Goal: Task Accomplishment & Management: Manage account settings

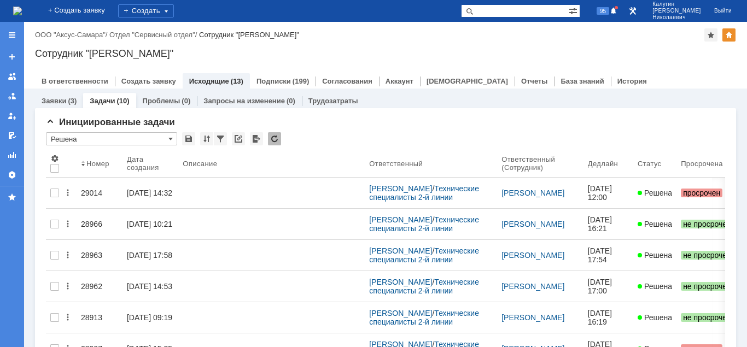
scroll to position [11, 343]
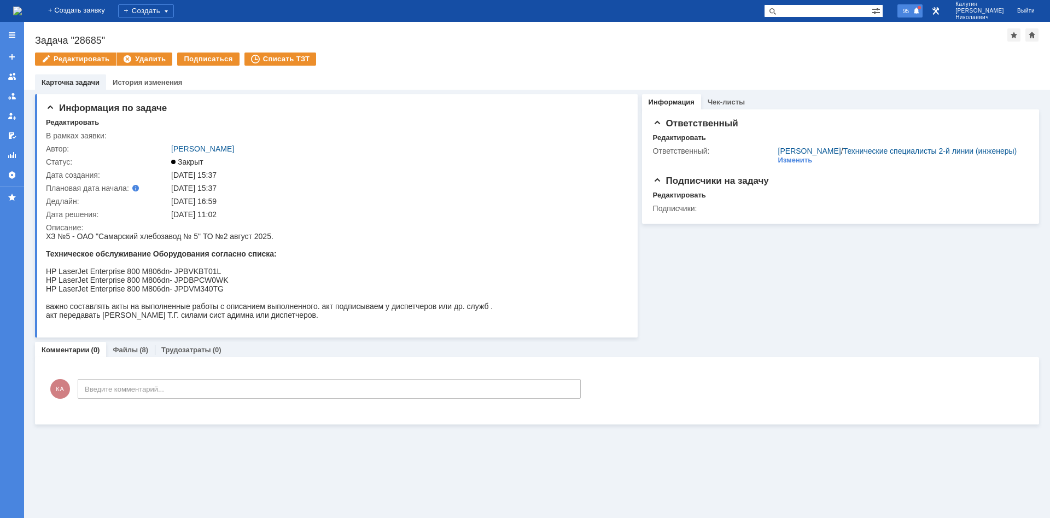
click at [746, 13] on span "95" at bounding box center [906, 11] width 13 height 8
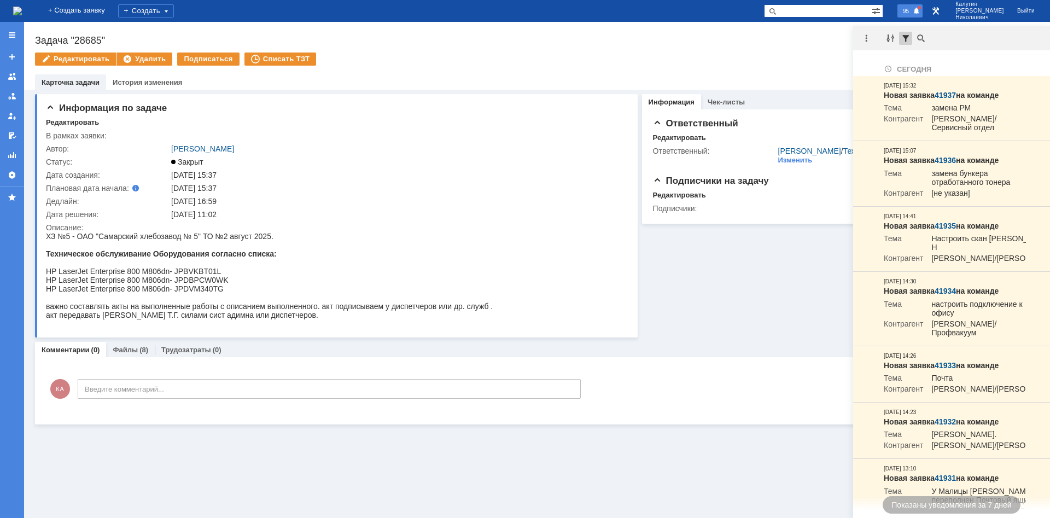
click at [746, 35] on div at bounding box center [905, 38] width 13 height 13
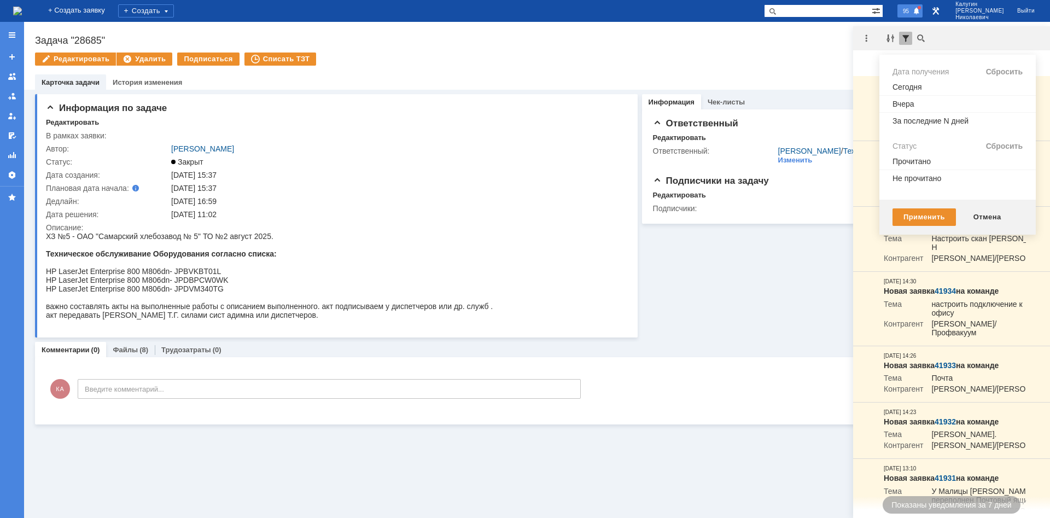
click at [746, 58] on div "Редактировать Удалить Подписаться Списать ТЗТ" at bounding box center [537, 63] width 1004 height 23
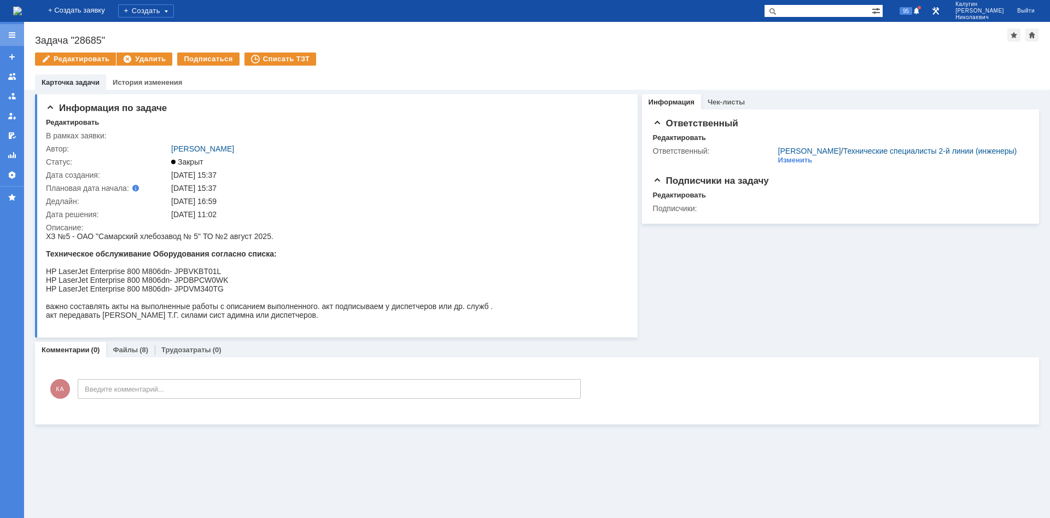
click at [9, 37] on div at bounding box center [12, 35] width 9 height 9
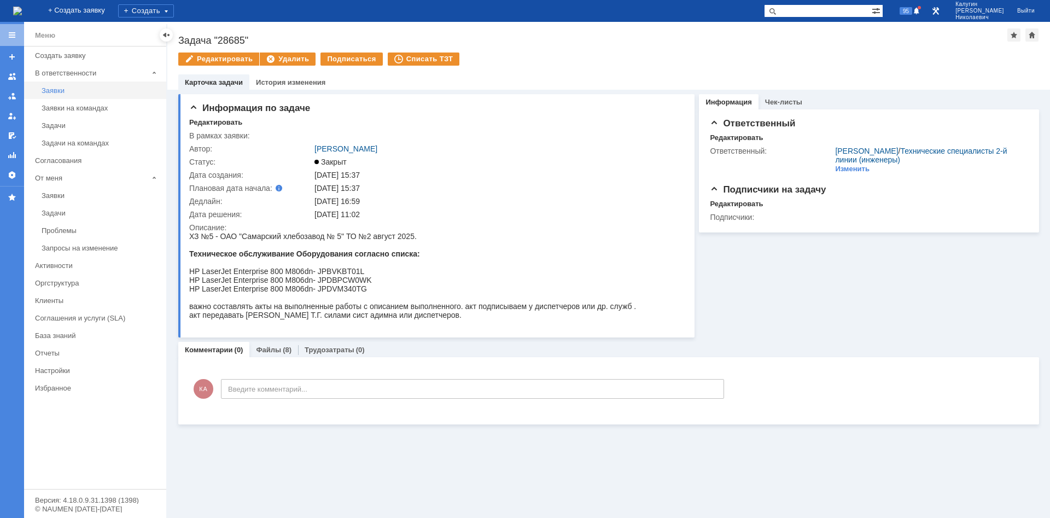
click at [61, 86] on link "Заявки" at bounding box center [100, 90] width 127 height 17
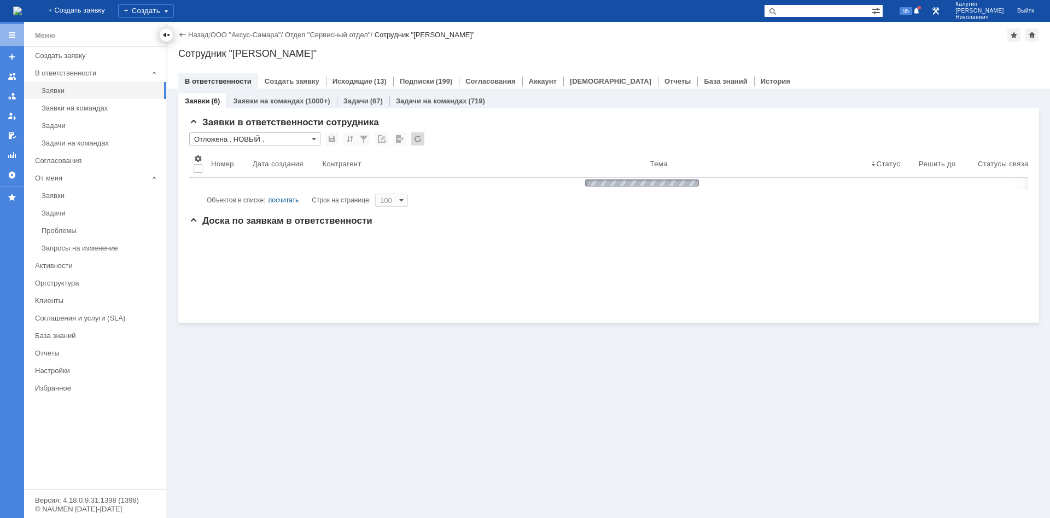
click at [166, 36] on div at bounding box center [166, 35] width 9 height 9
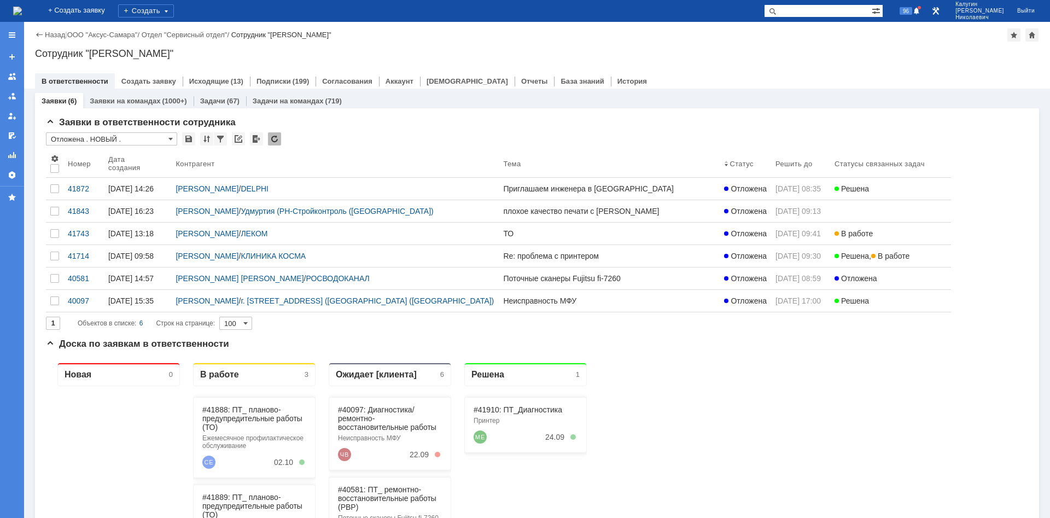
click at [697, 30] on div "Назад | ООО "Аксус-Самара" / Отдел "Сервисный отдел" / Сотрудник "Калугин Алекс…" at bounding box center [537, 34] width 1004 height 13
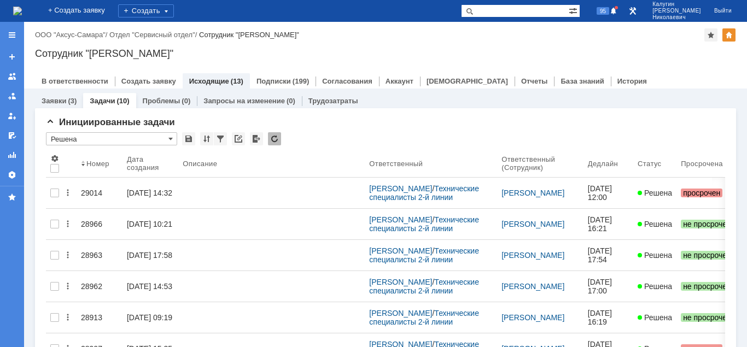
scroll to position [11, 343]
